Goal: Task Accomplishment & Management: Complete application form

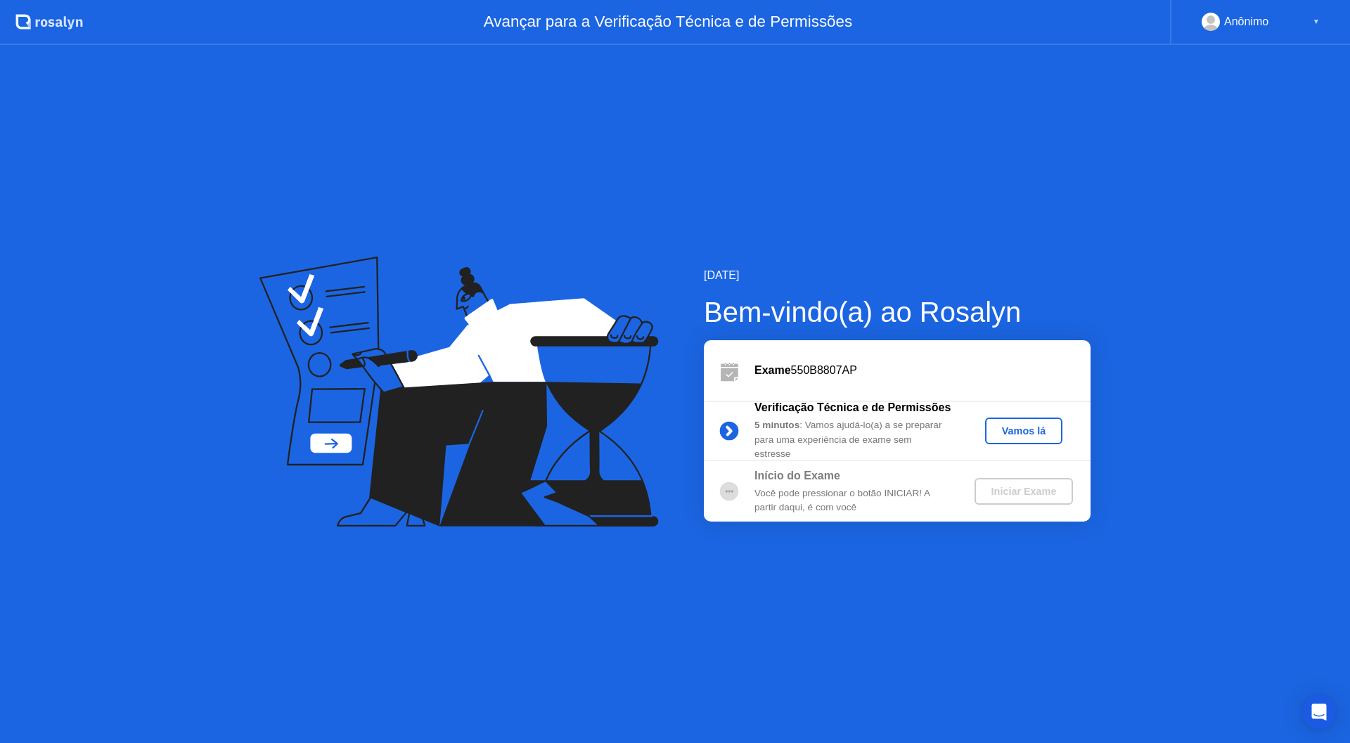
click at [998, 425] on div "Vamos lá" at bounding box center [1023, 430] width 66 height 11
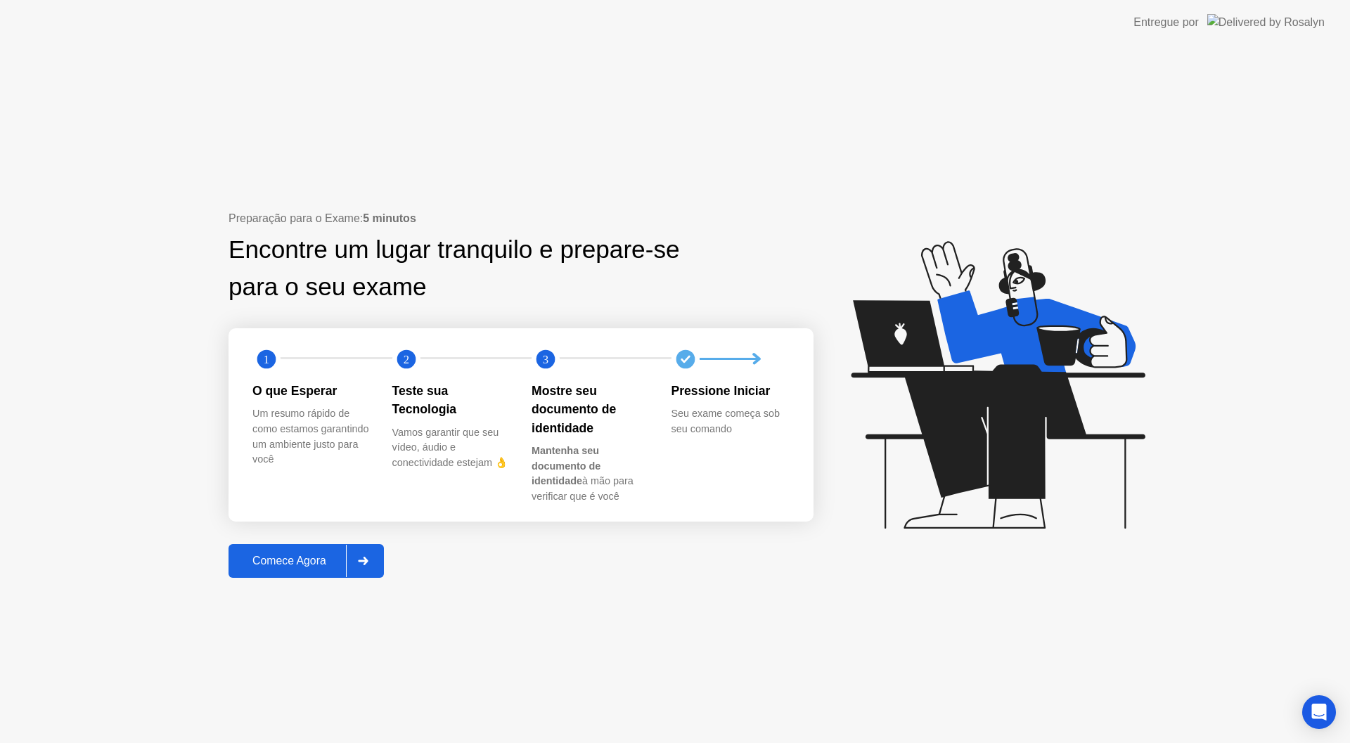
click at [332, 560] on div "Comece Agora" at bounding box center [289, 561] width 113 height 13
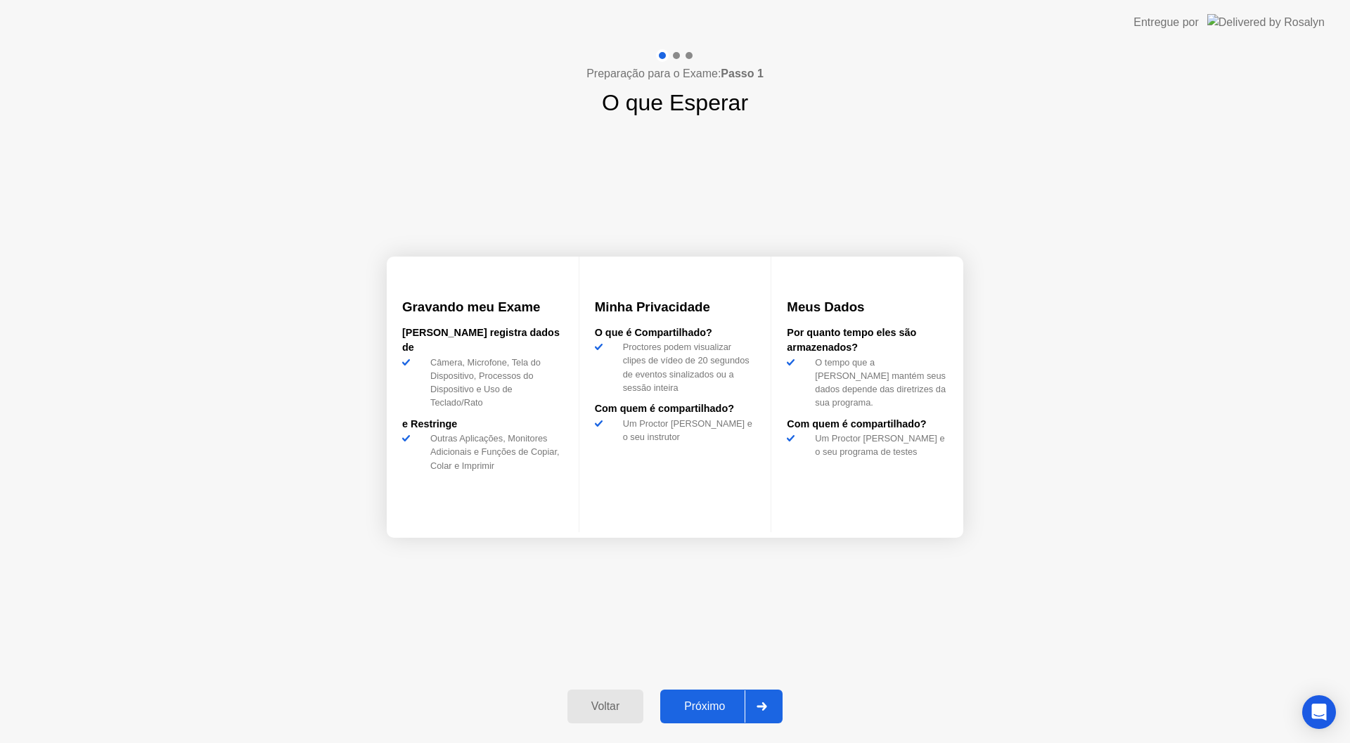
click at [717, 694] on button "Próximo" at bounding box center [721, 707] width 122 height 34
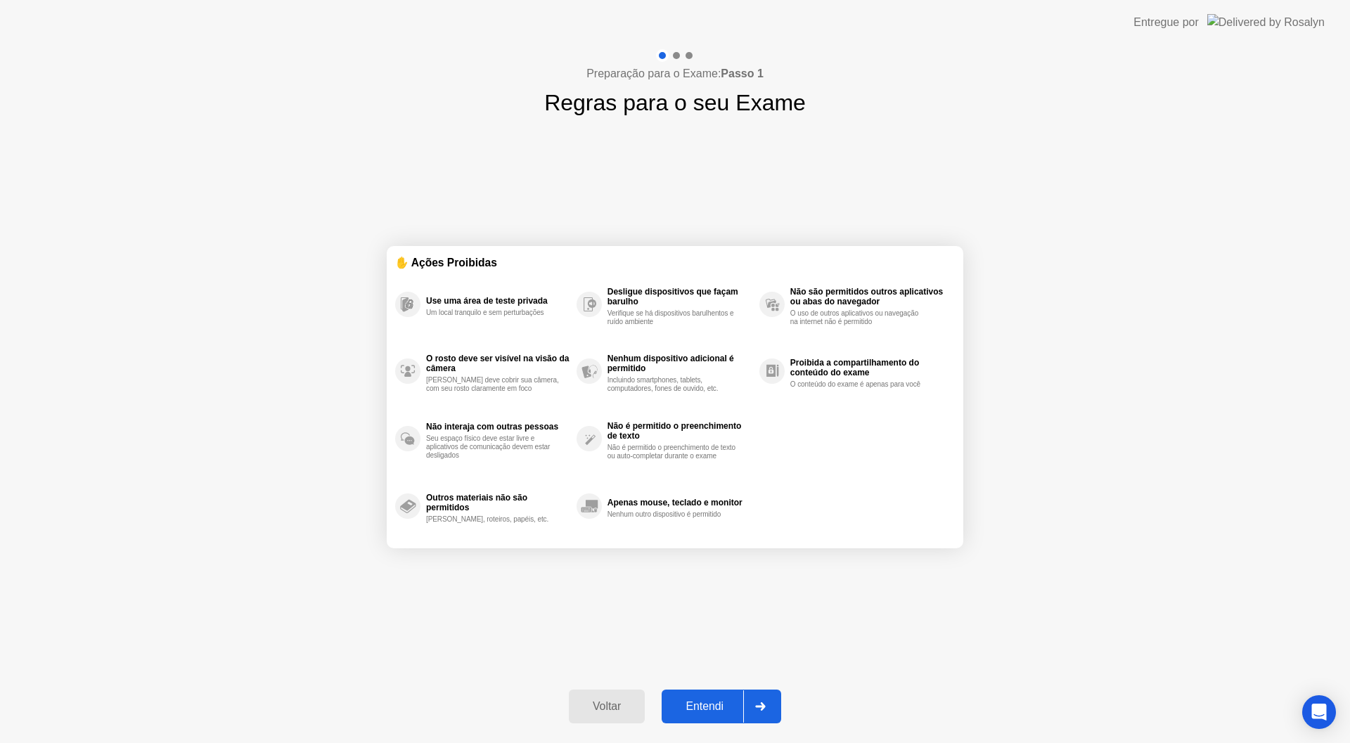
click at [707, 697] on button "Entendi" at bounding box center [720, 707] width 119 height 34
select select "**********"
select select "*******"
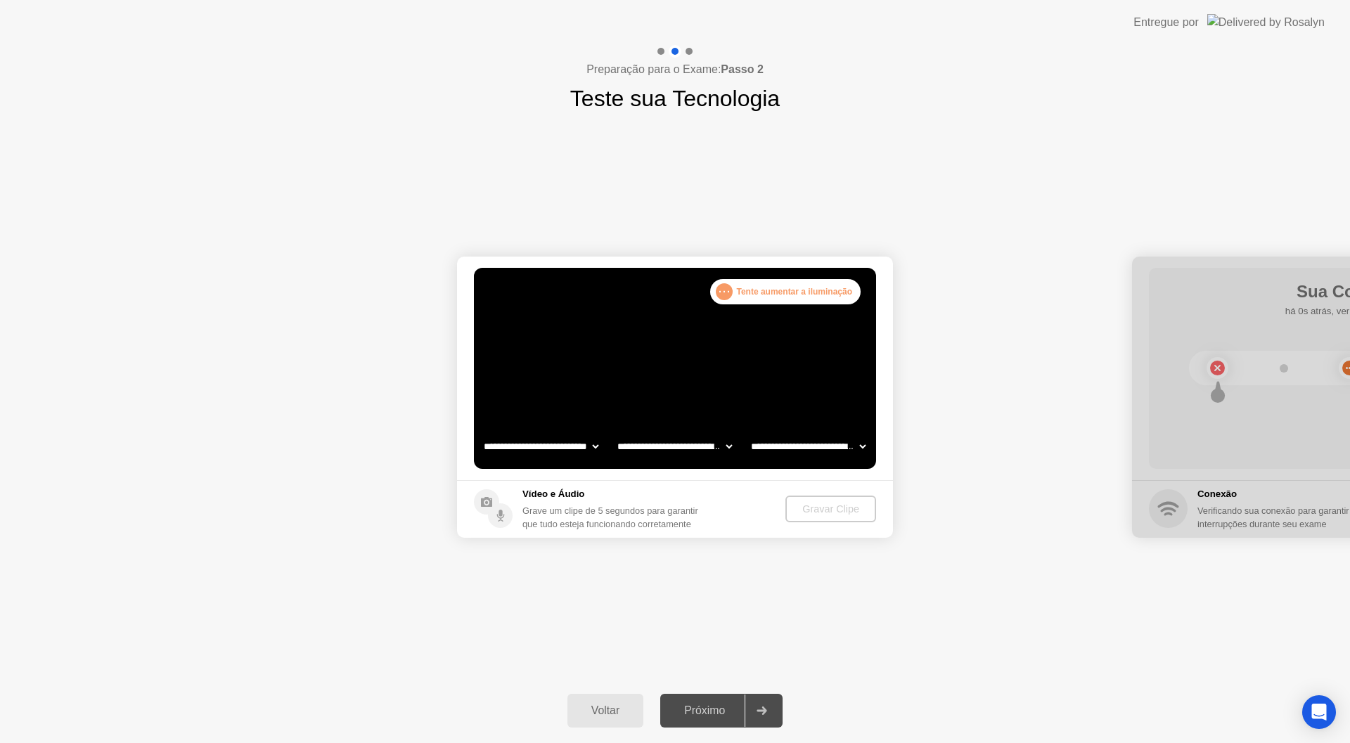
click at [778, 709] on div at bounding box center [761, 711] width 34 height 32
click at [713, 292] on div ". . . Tente aumentar a iluminação" at bounding box center [785, 291] width 151 height 25
click at [723, 292] on div ". . ." at bounding box center [724, 291] width 17 height 17
click at [827, 517] on button "Gravar Clipe" at bounding box center [831, 509] width 89 height 27
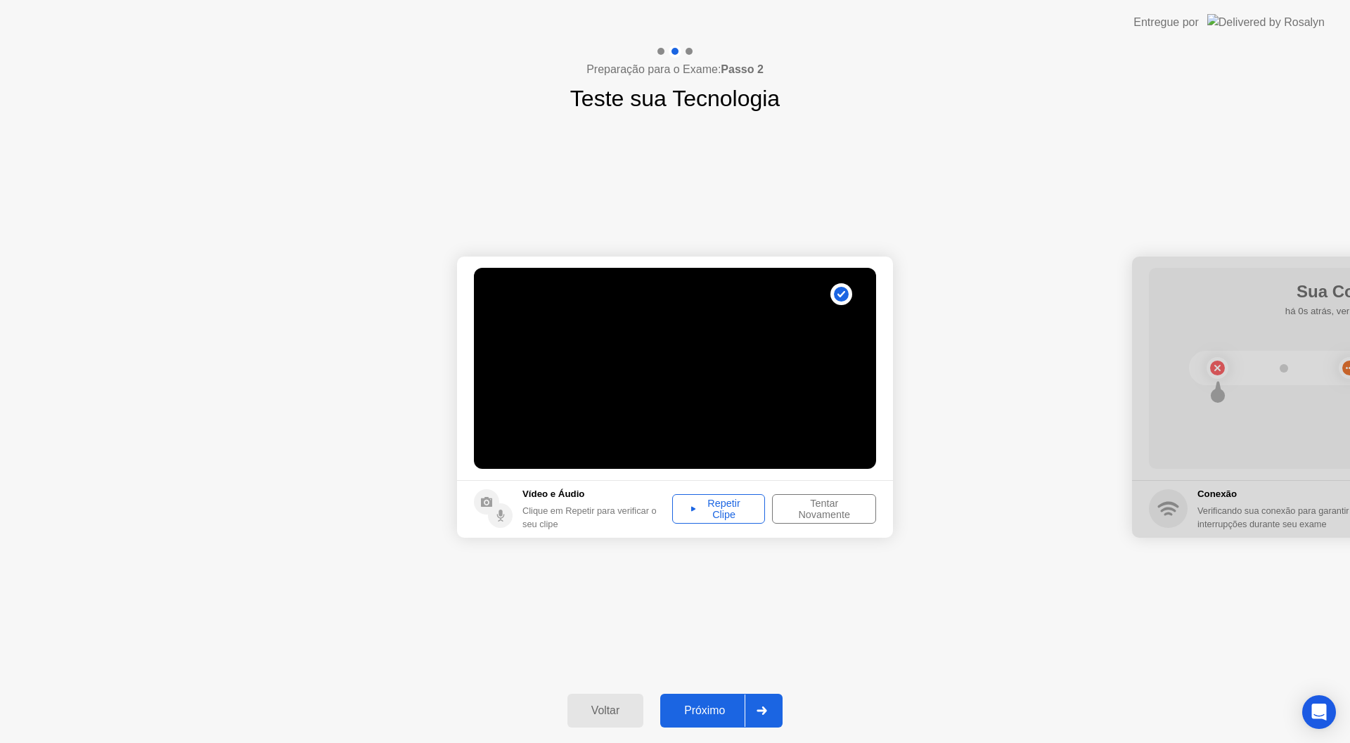
click at [718, 716] on div "Próximo" at bounding box center [704, 710] width 80 height 13
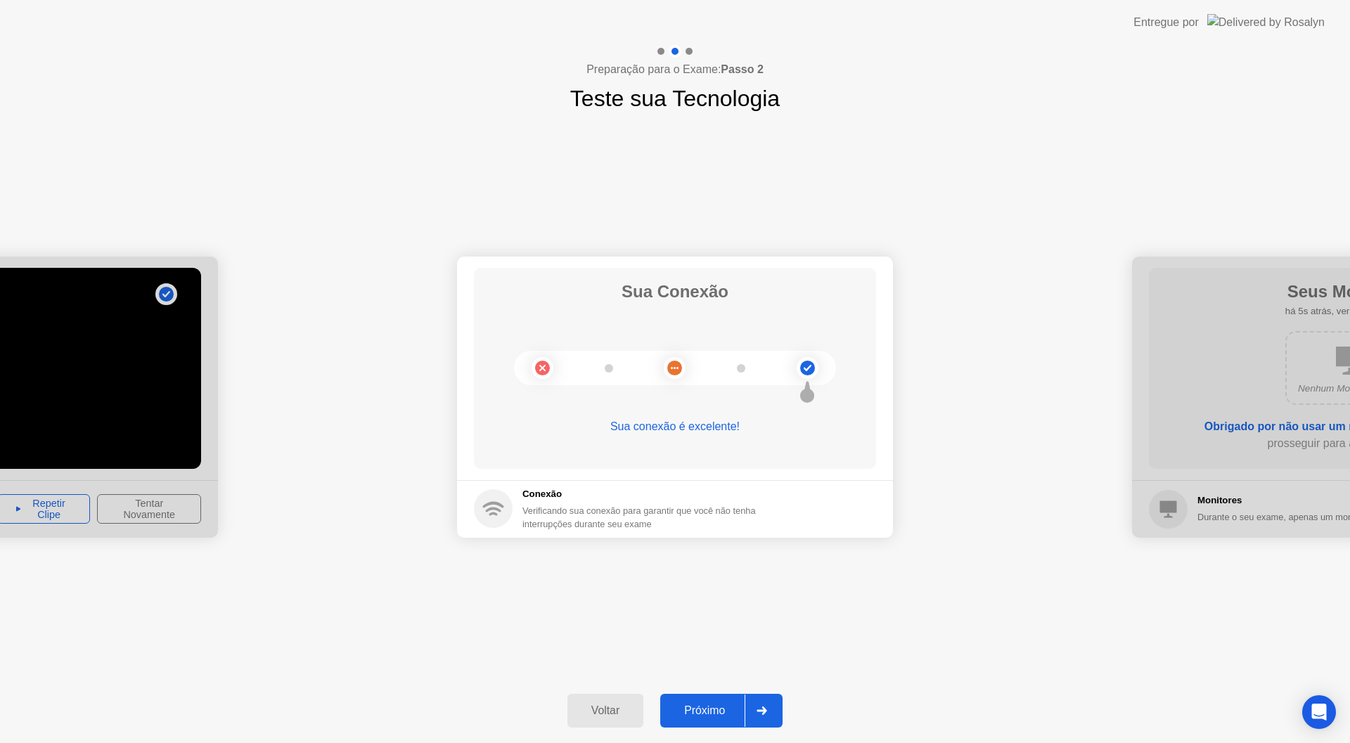
click at [721, 704] on div "Próximo" at bounding box center [704, 710] width 80 height 13
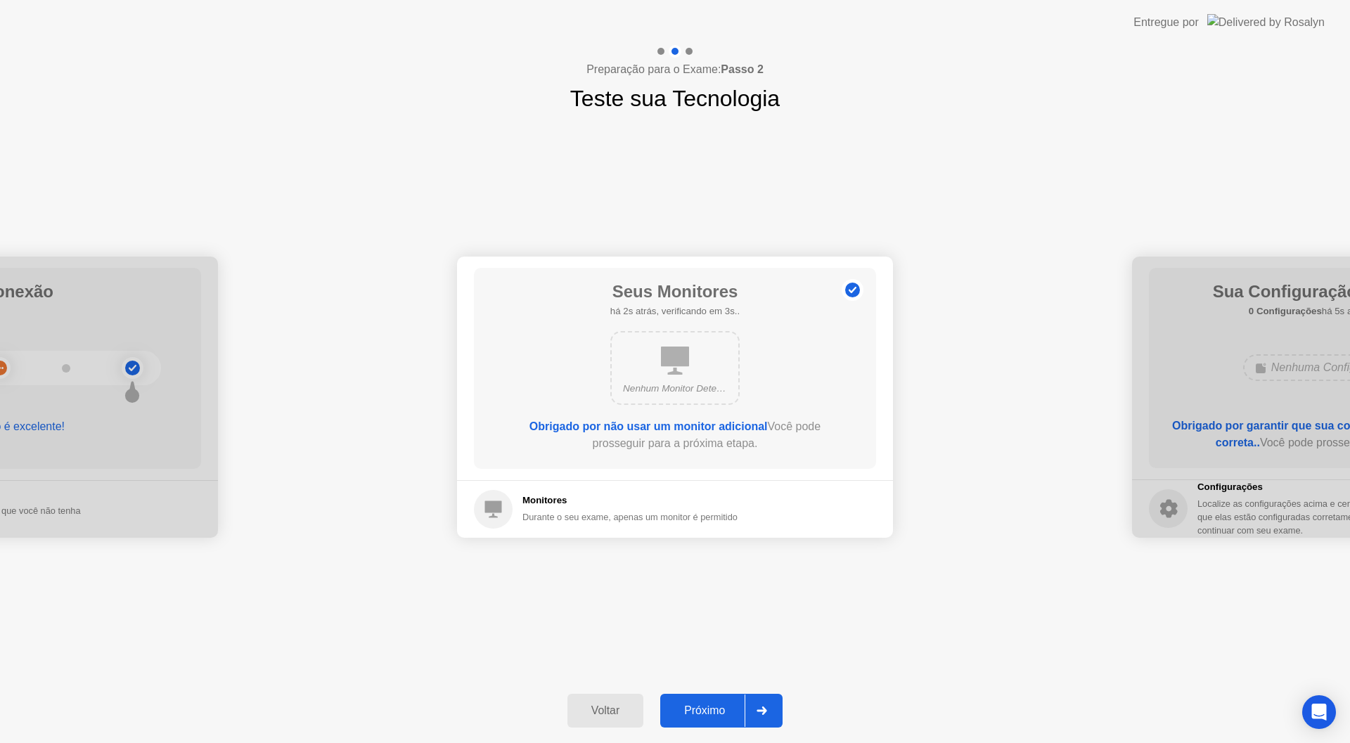
click at [738, 722] on button "Próximo" at bounding box center [721, 711] width 122 height 34
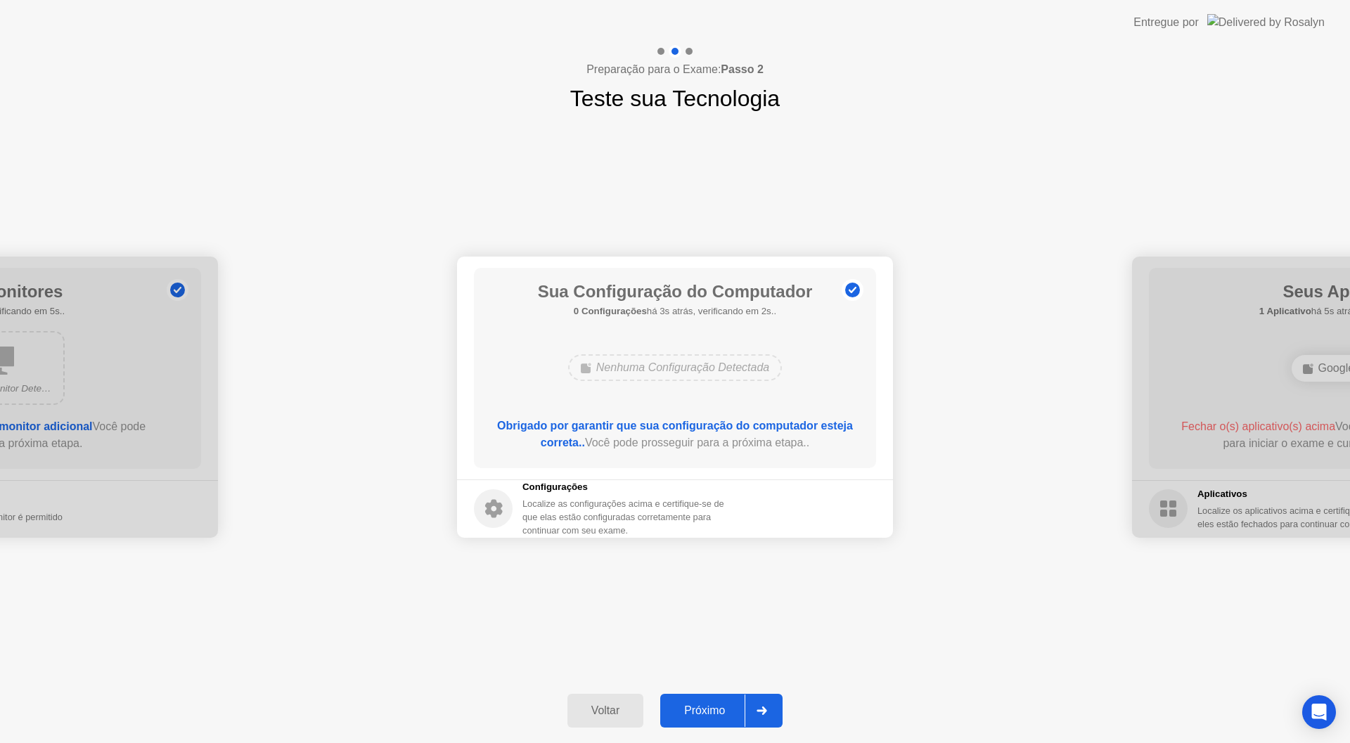
click at [720, 711] on div "Próximo" at bounding box center [704, 710] width 80 height 13
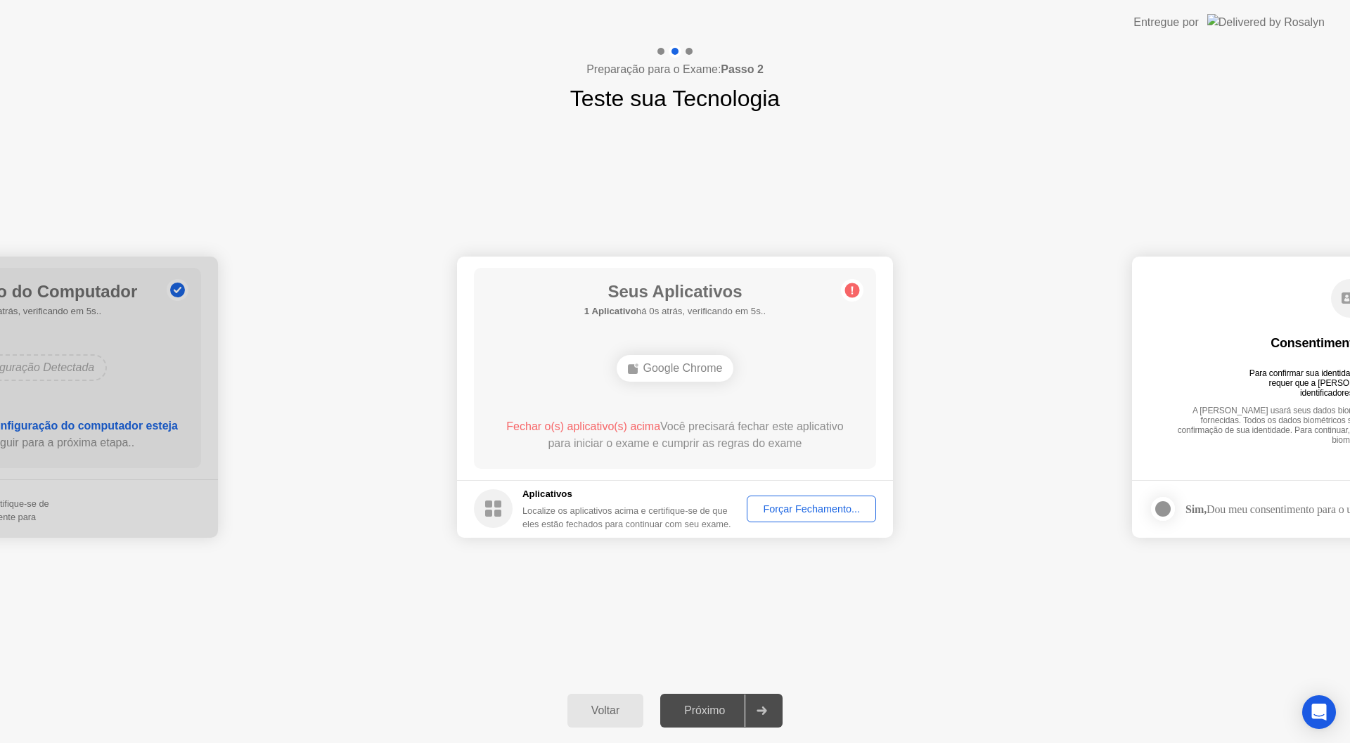
click at [796, 503] on div "Forçar Fechamento..." at bounding box center [810, 508] width 119 height 11
click at [817, 505] on div "Forçar Fechamento..." at bounding box center [810, 508] width 119 height 11
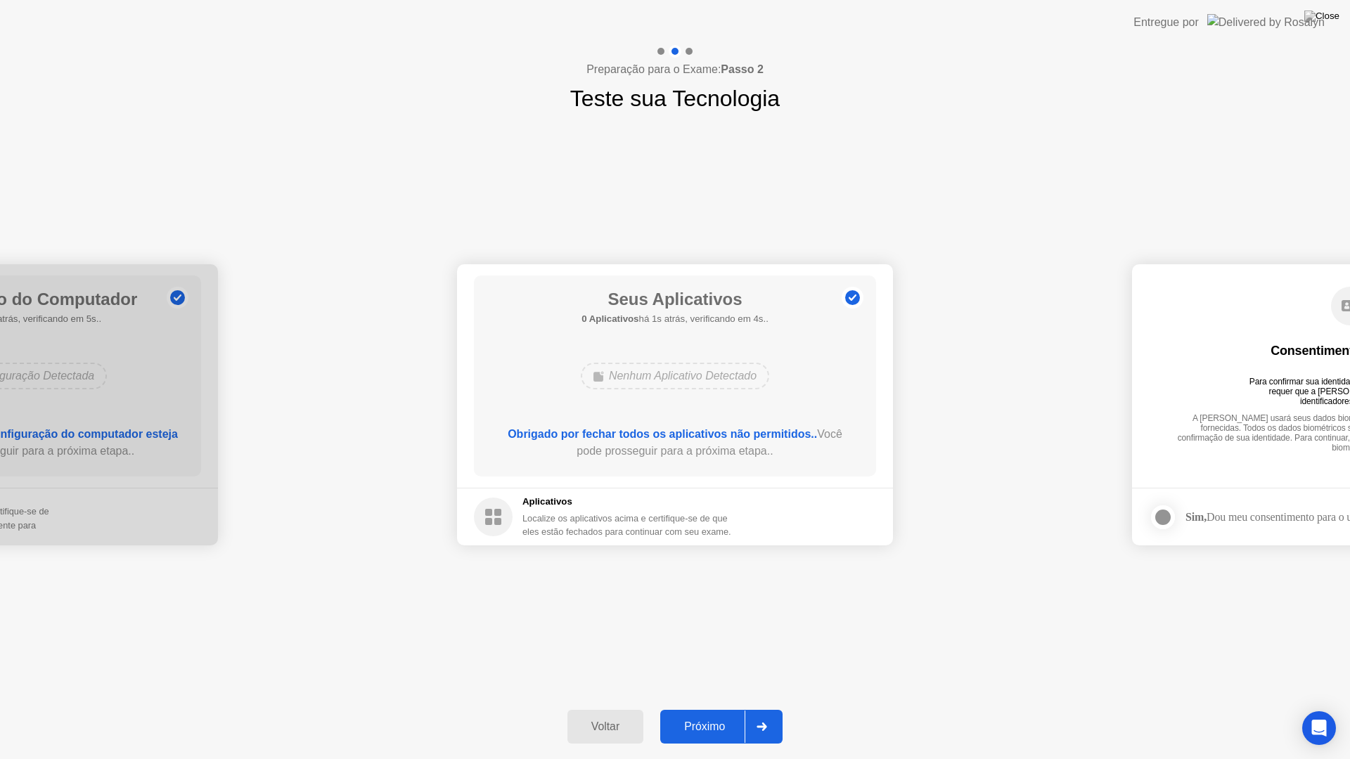
click at [690, 737] on button "Próximo" at bounding box center [721, 727] width 122 height 34
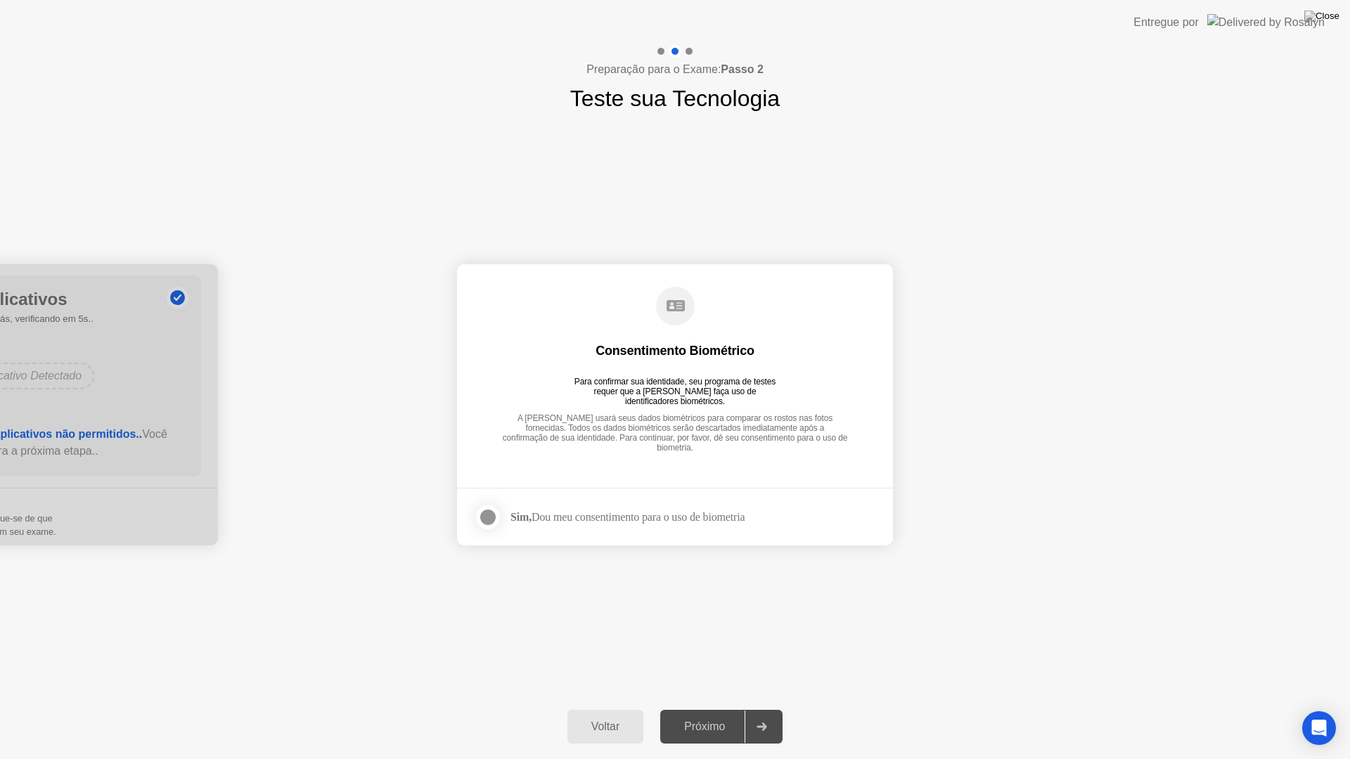
click at [663, 311] on circle at bounding box center [675, 306] width 39 height 39
click at [496, 510] on div at bounding box center [487, 517] width 17 height 17
click at [717, 733] on div "Próximo" at bounding box center [704, 727] width 80 height 13
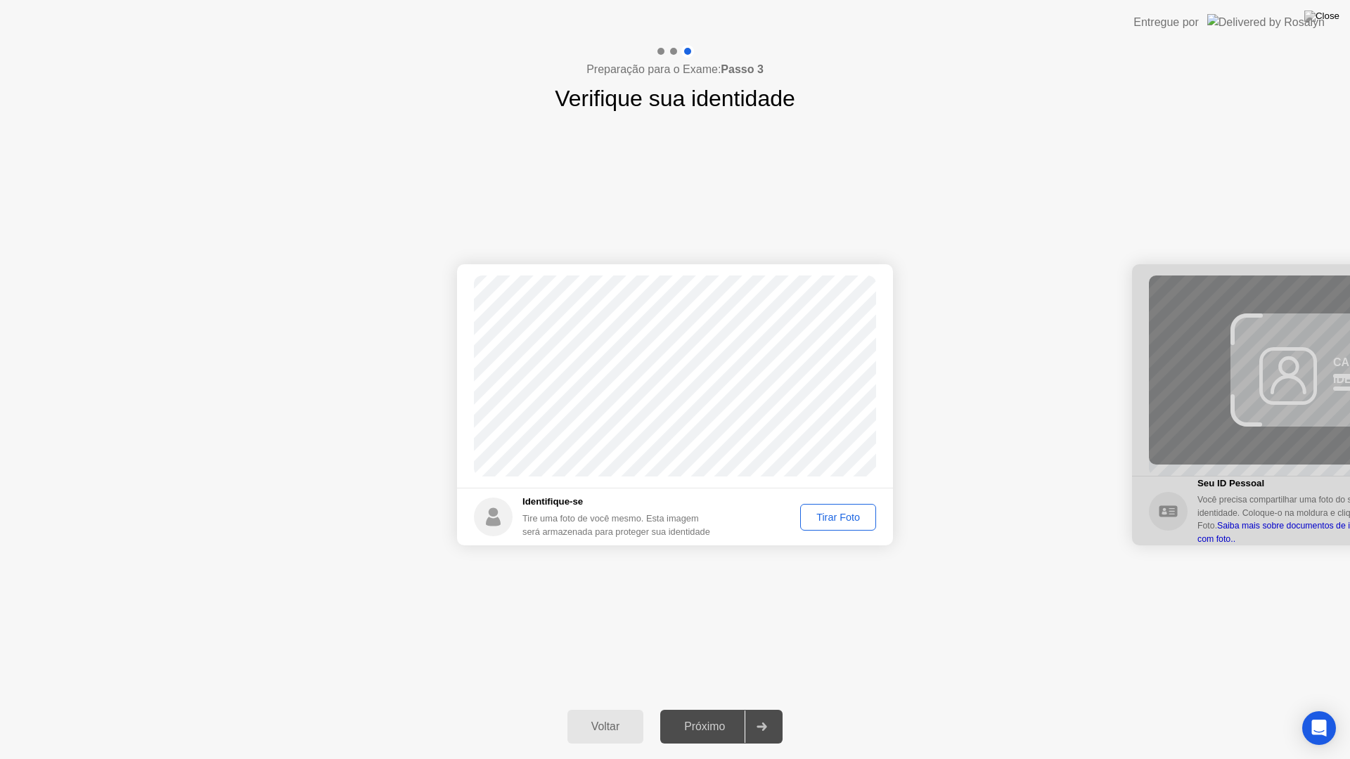
click at [842, 512] on div "Tirar Foto" at bounding box center [838, 517] width 66 height 11
drag, startPoint x: 685, startPoint y: 725, endPoint x: 887, endPoint y: 247, distance: 518.8
click at [887, 247] on div "Preparação para o Exame: Passo 3 Verifique sua identidade Sucesso A foto está c…" at bounding box center [675, 402] width 1350 height 714
click at [836, 512] on div "Refazer" at bounding box center [842, 517] width 58 height 11
click at [836, 512] on div "Tirar Foto" at bounding box center [838, 517] width 66 height 11
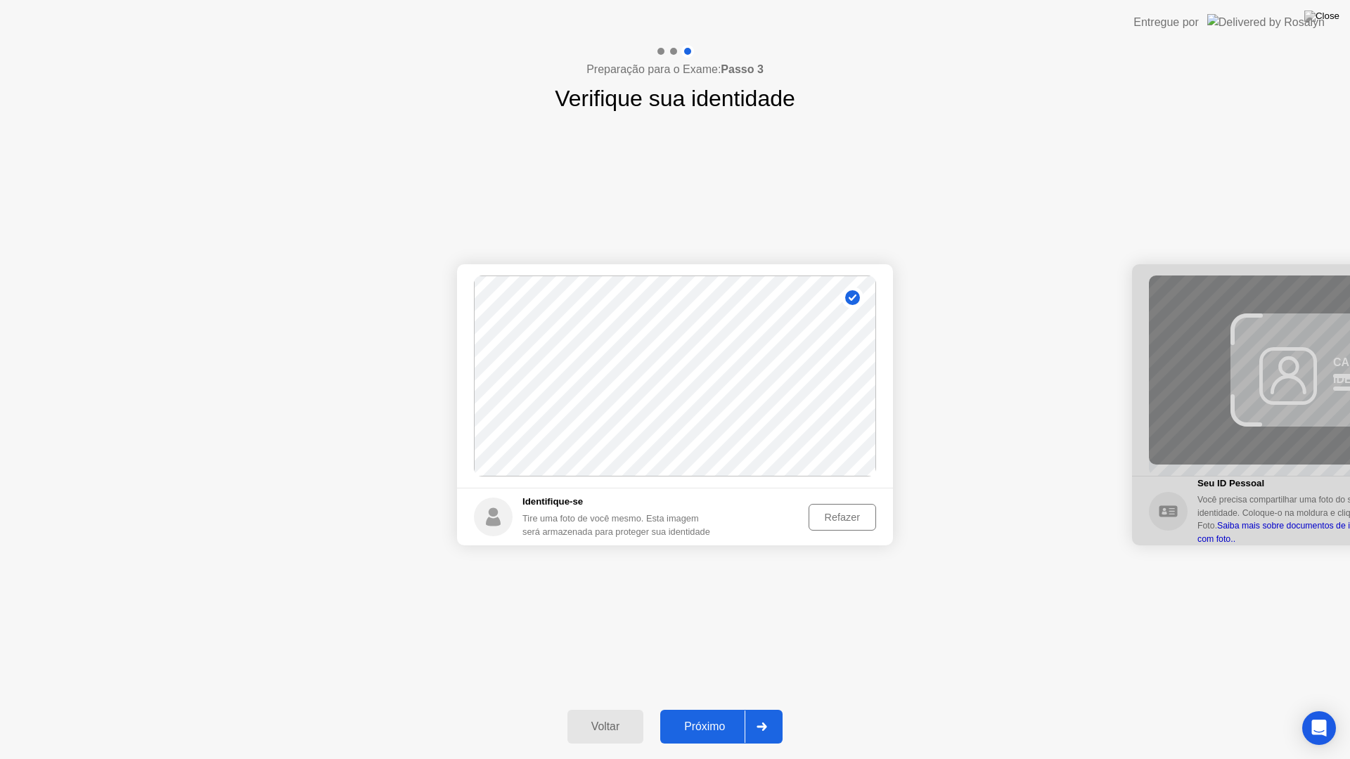
click at [718, 721] on div "Próximo" at bounding box center [704, 727] width 80 height 13
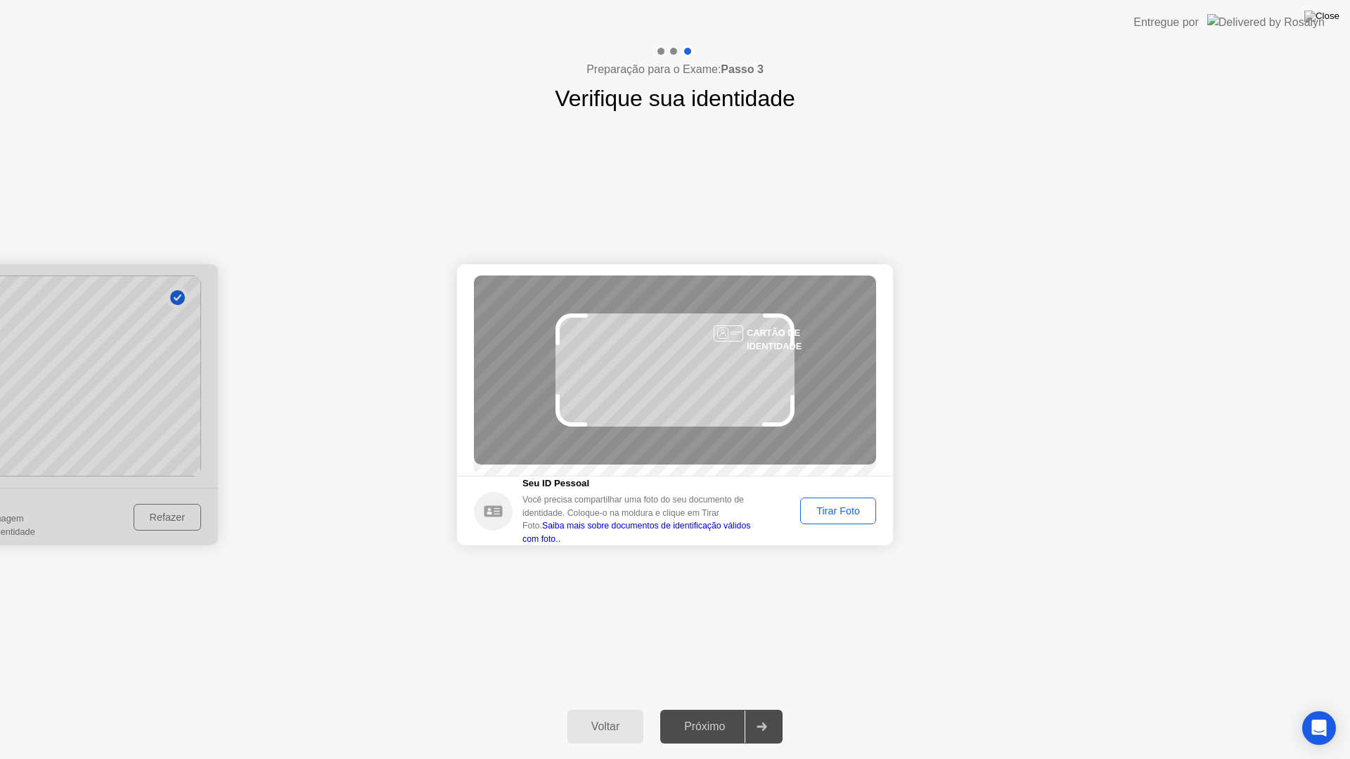
click at [836, 505] on button "Tirar Foto" at bounding box center [838, 511] width 76 height 27
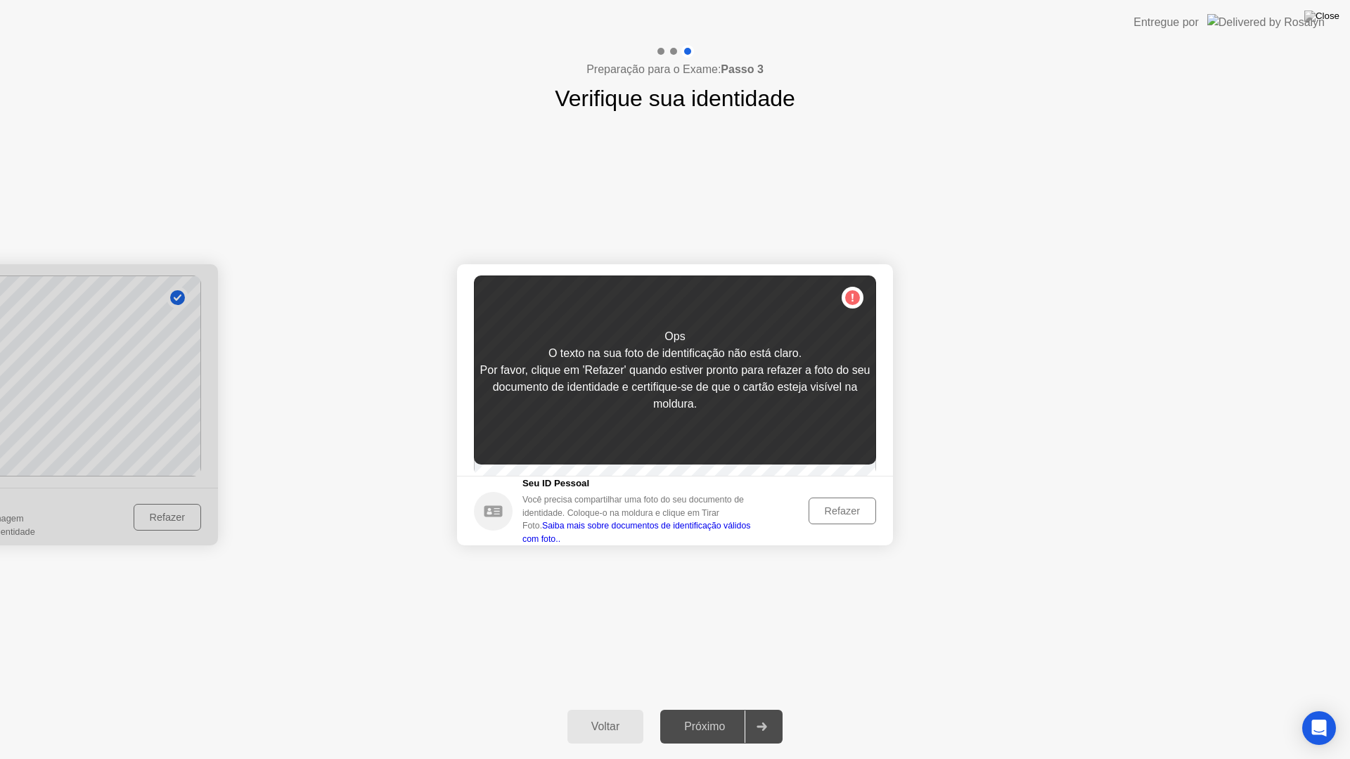
click at [846, 515] on div "Refazer" at bounding box center [842, 510] width 58 height 11
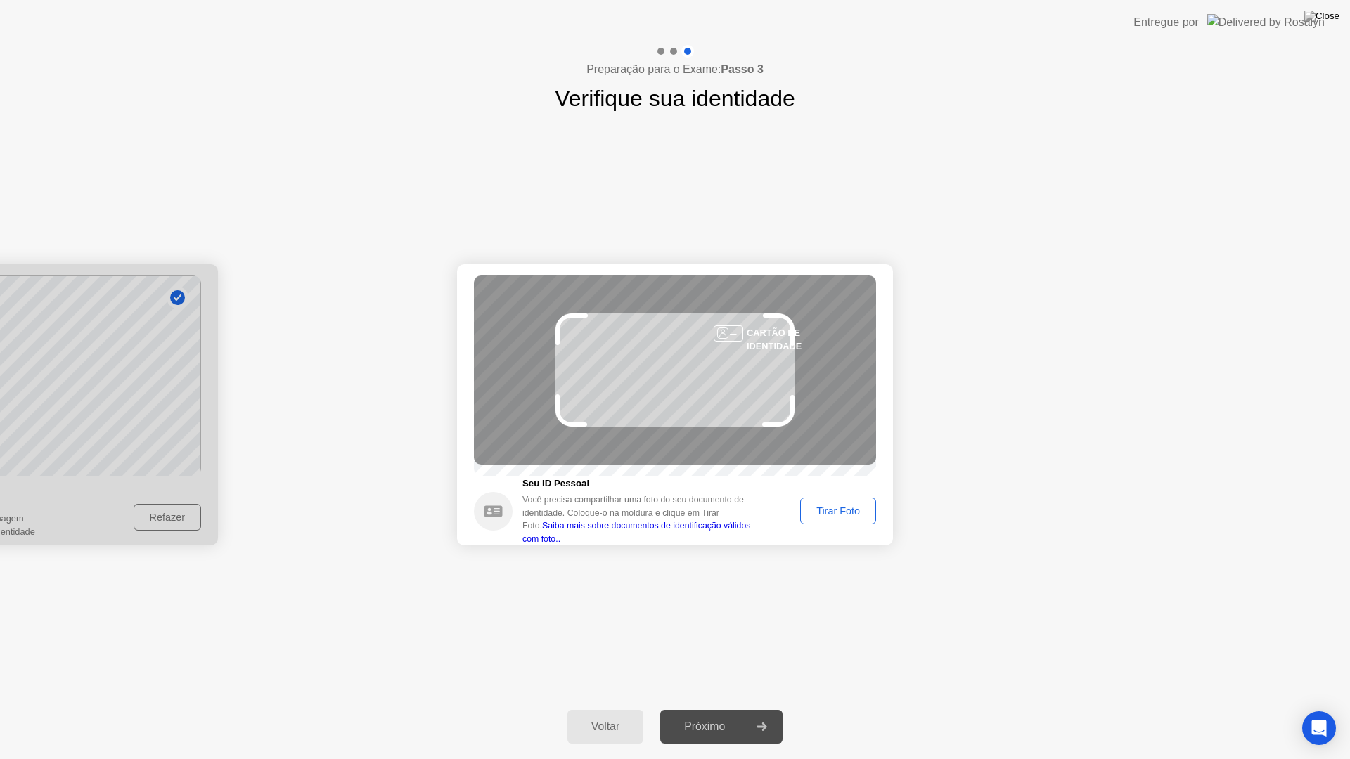
click at [846, 515] on div "Tirar Foto" at bounding box center [838, 510] width 66 height 11
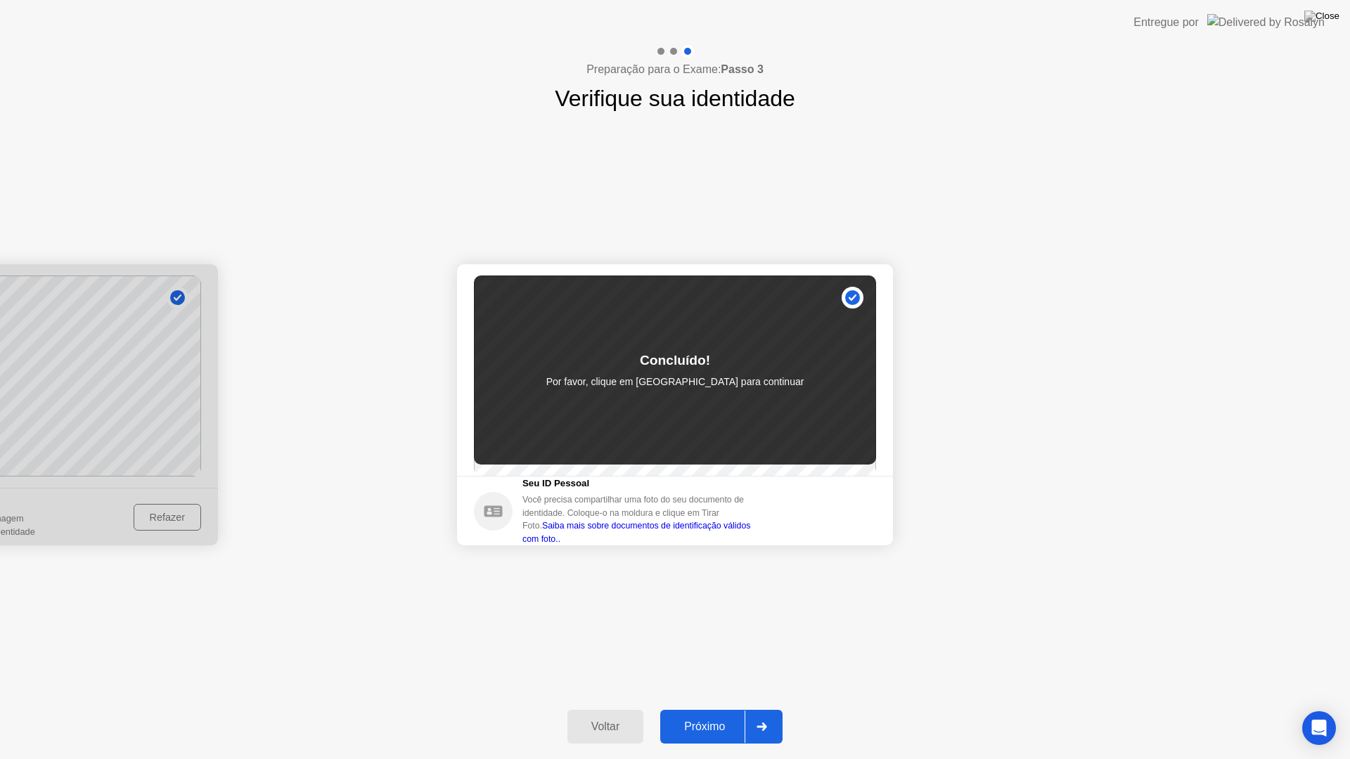
click at [701, 725] on div "Próximo" at bounding box center [704, 727] width 80 height 13
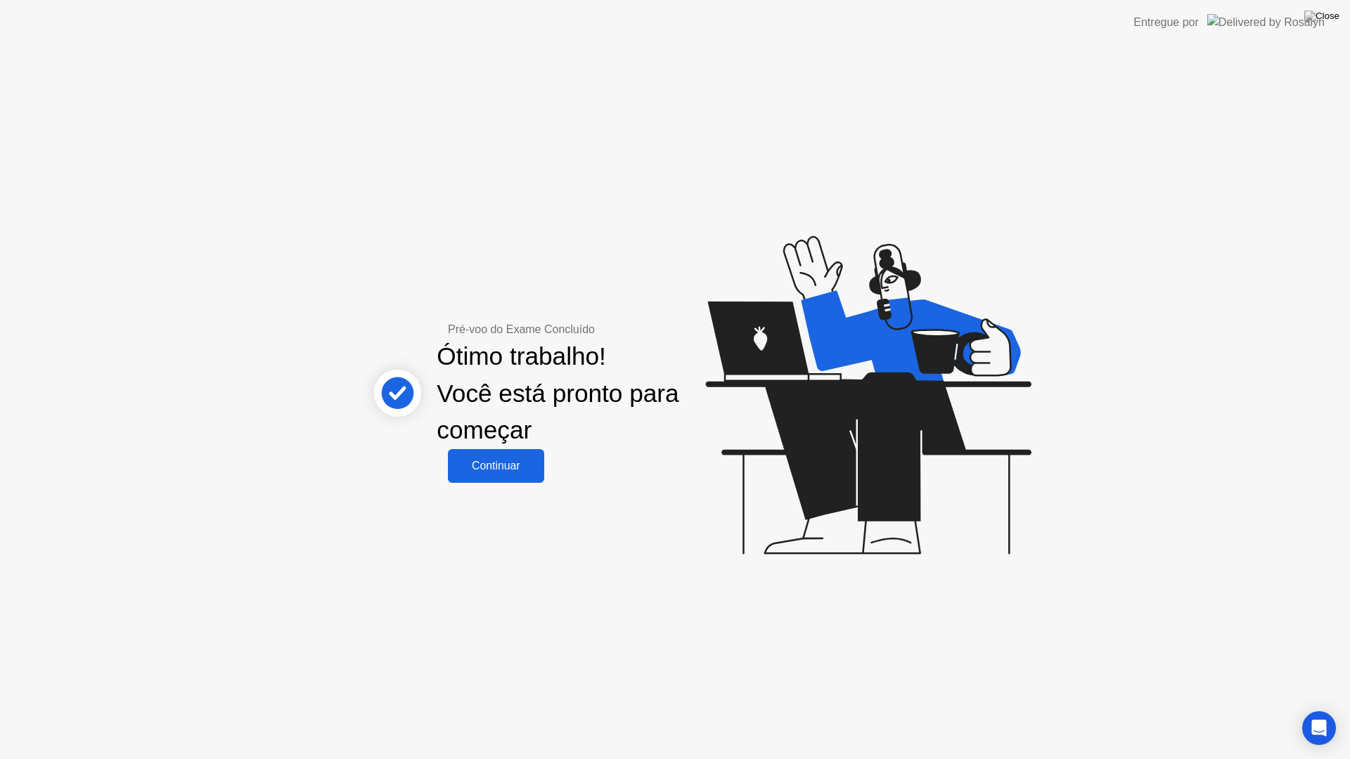
click at [512, 463] on div "Continuar" at bounding box center [496, 466] width 88 height 13
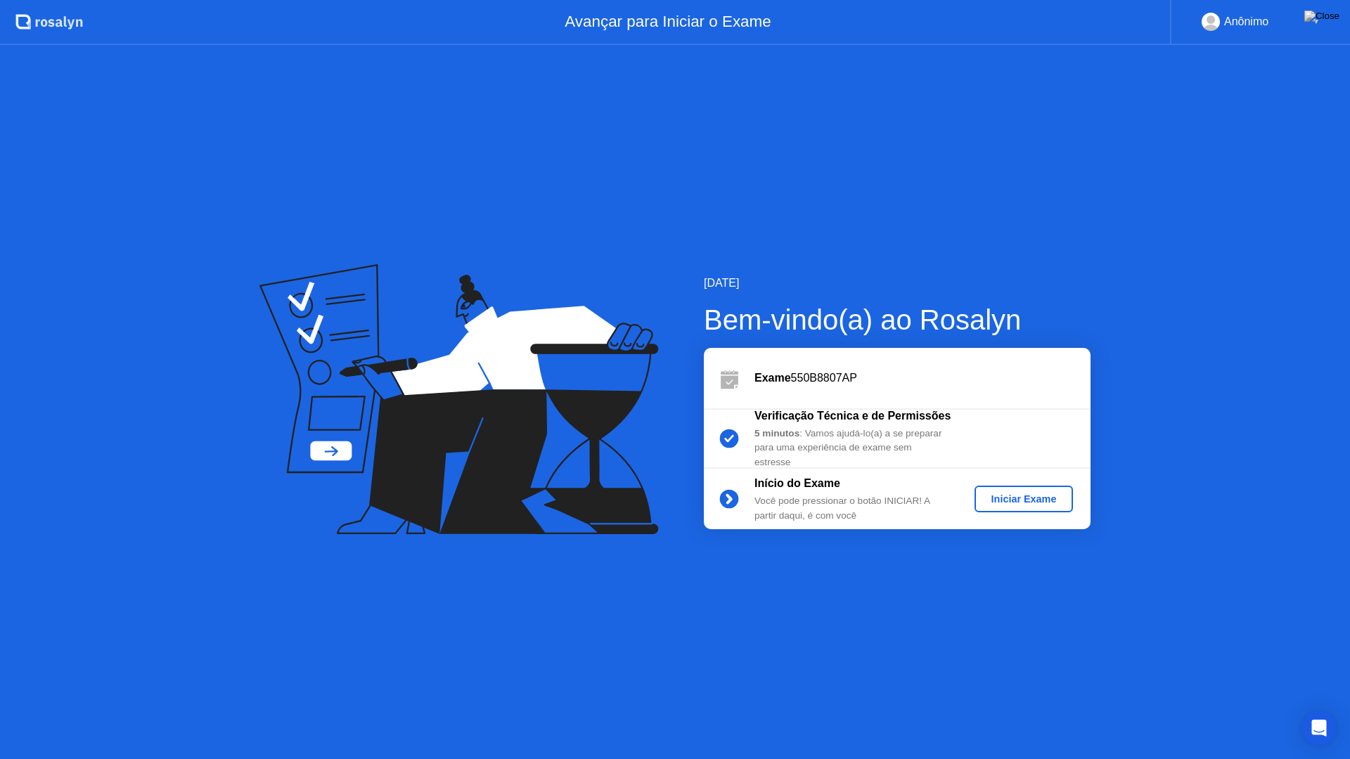
click at [1012, 489] on button "Iniciar Exame" at bounding box center [1023, 499] width 99 height 27
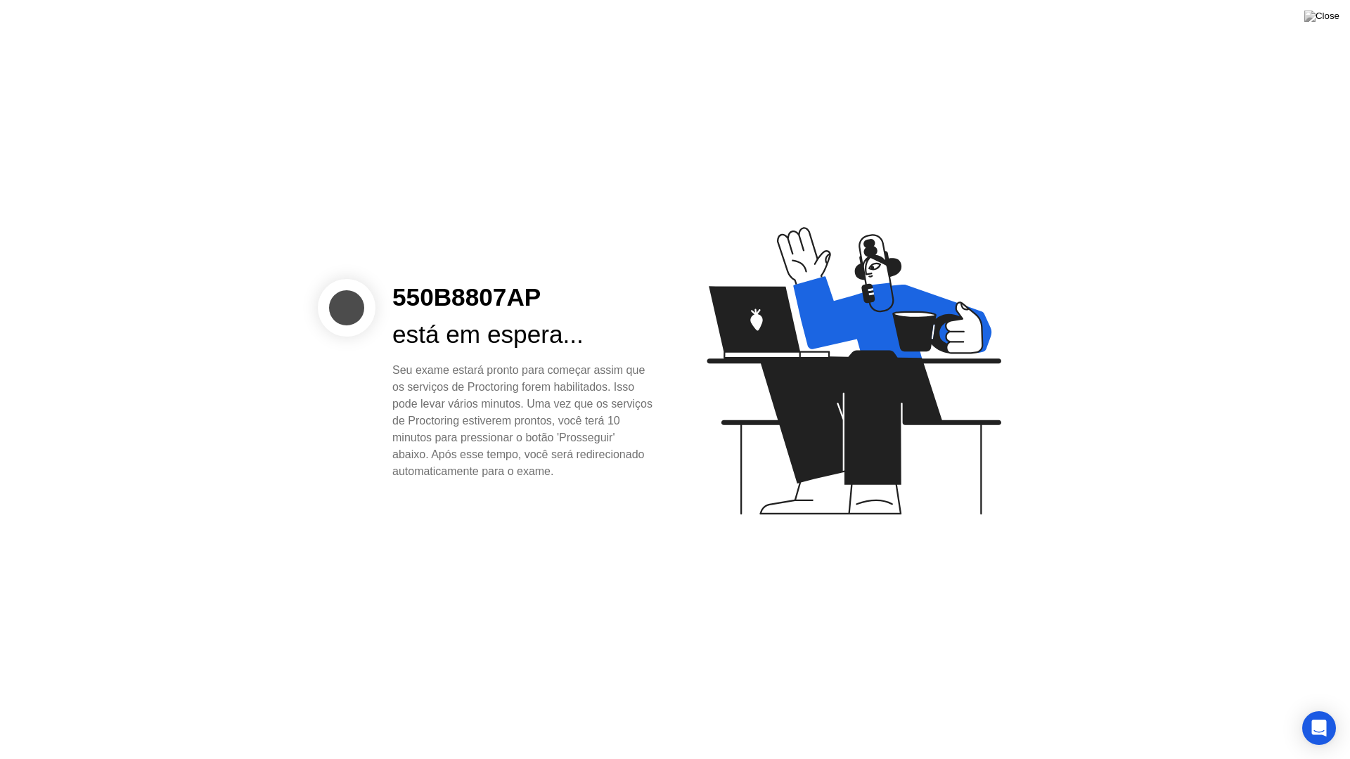
drag, startPoint x: 393, startPoint y: 290, endPoint x: 637, endPoint y: 482, distance: 310.4
click at [637, 482] on div "550B8807AP está em espera... Seu exame estará pronto para começar assim que os …" at bounding box center [675, 379] width 1350 height 759
click at [587, 555] on div "550B8807AP está em espera... Seu exame estará pronto para começar assim que os …" at bounding box center [675, 379] width 1350 height 759
